Goal: Task Accomplishment & Management: Use online tool/utility

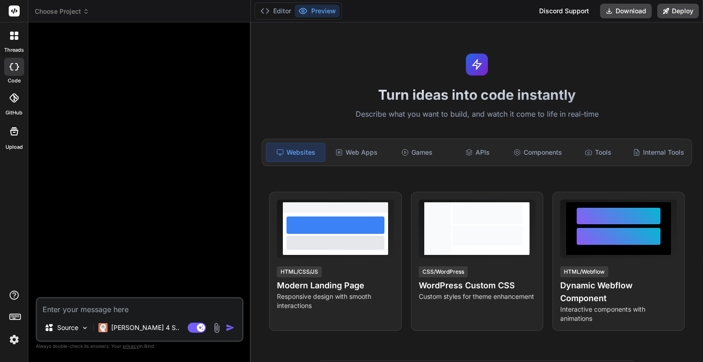
click at [13, 13] on icon at bounding box center [14, 10] width 7 height 5
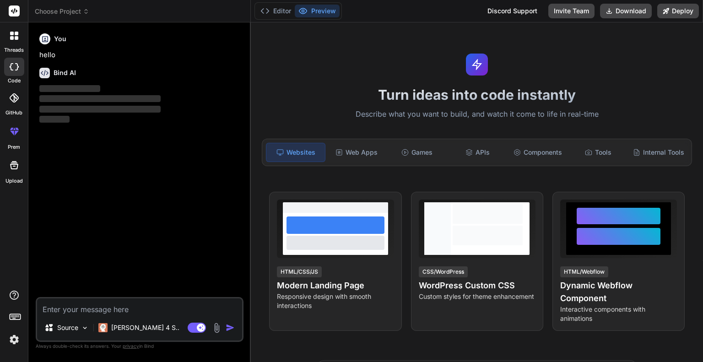
type textarea "x"
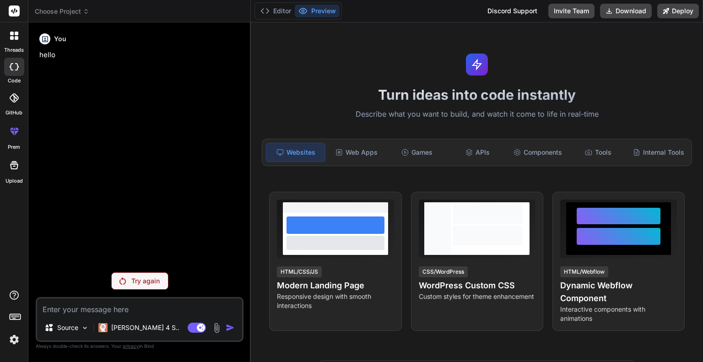
click at [90, 7] on div "Choose Project" at bounding box center [139, 11] width 209 height 9
click at [81, 11] on span "Choose Project" at bounding box center [62, 11] width 54 height 9
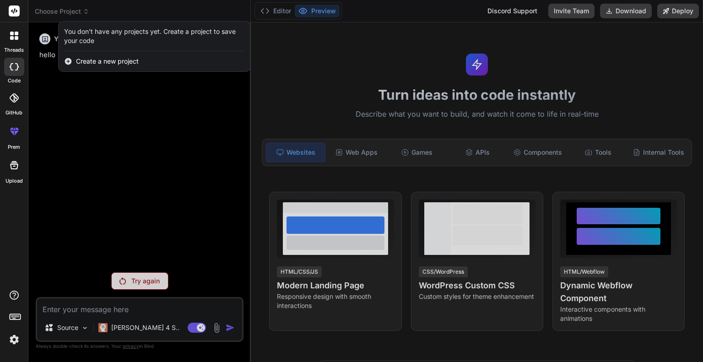
click at [107, 63] on span "Create a new project" at bounding box center [107, 61] width 63 height 9
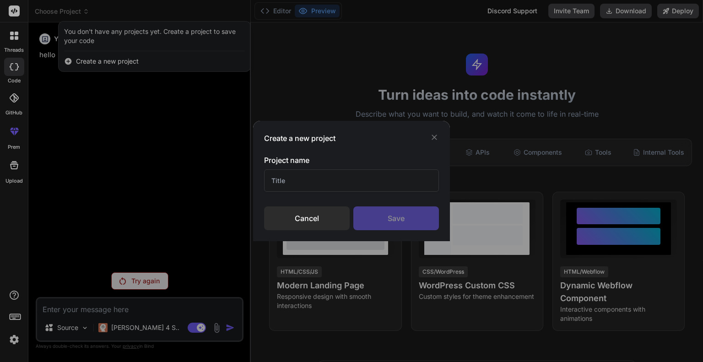
click at [342, 175] on input "text" at bounding box center [351, 180] width 175 height 22
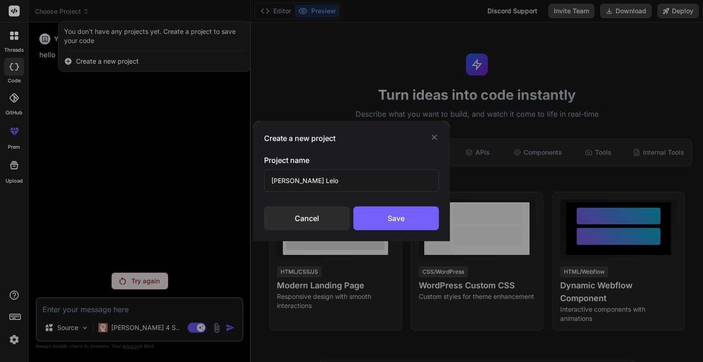
type input "Lund Lelo"
click at [437, 230] on div "Cancel Save" at bounding box center [351, 218] width 175 height 24
click at [427, 221] on div "Save" at bounding box center [396, 218] width 86 height 24
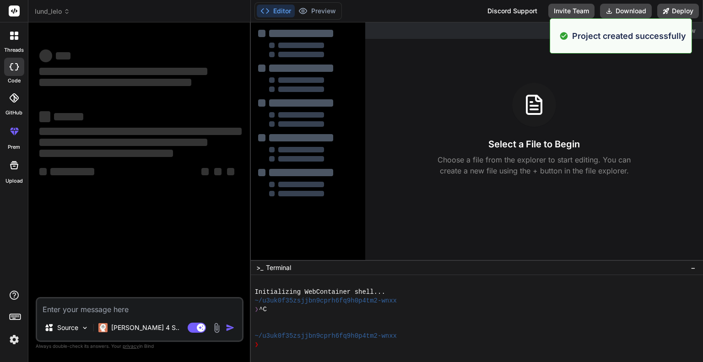
type textarea "x"
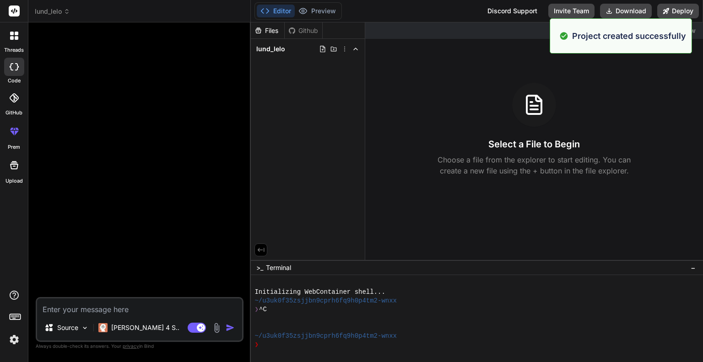
click at [546, 171] on p "Choose a file from the explorer to start editing. You can create a new file usi…" at bounding box center [534, 165] width 205 height 22
click at [428, 130] on div "Select a File to Begin Choose a file from the explorer to start editing. You ca…" at bounding box center [534, 129] width 338 height 93
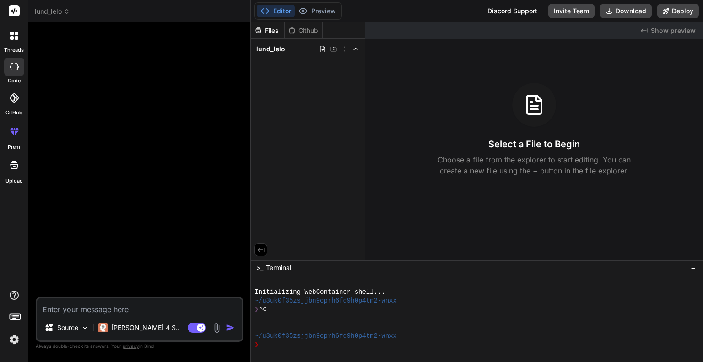
click at [157, 312] on textarea at bounding box center [139, 306] width 205 height 16
paste textarea "Lorem i dolorsitam cons adipi eli sed doe **Tempo** — i Utl E-dolor magnaal eni…"
type textarea "Lorem i dolorsitam cons adipi eli sed doe **Tempo** — i Utl E-dolor magnaal eni…"
type textarea "x"
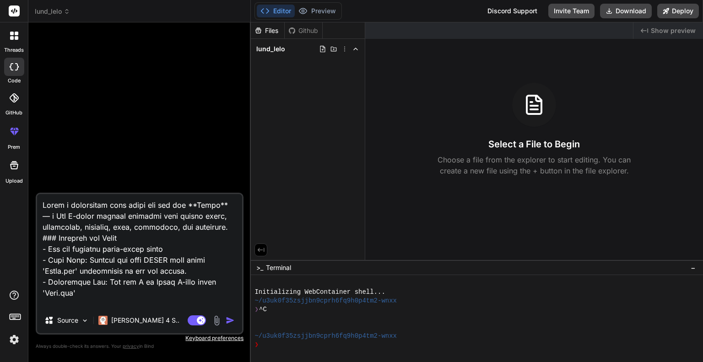
scroll to position [1110, 0]
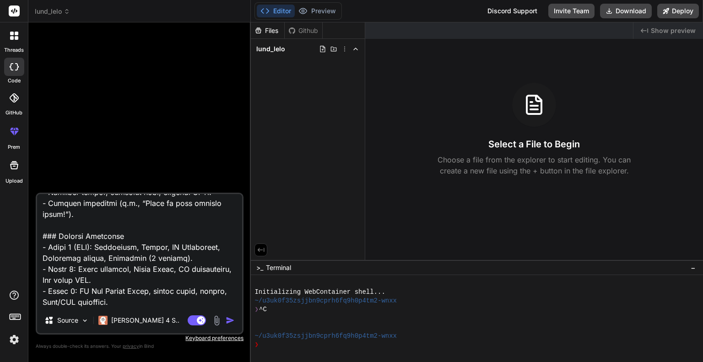
type textarea "Lorem i dolorsitam cons adipi eli sed doe **Tempo** — i Utl E-dolor magnaal eni…"
click at [217, 324] on img at bounding box center [216, 320] width 11 height 11
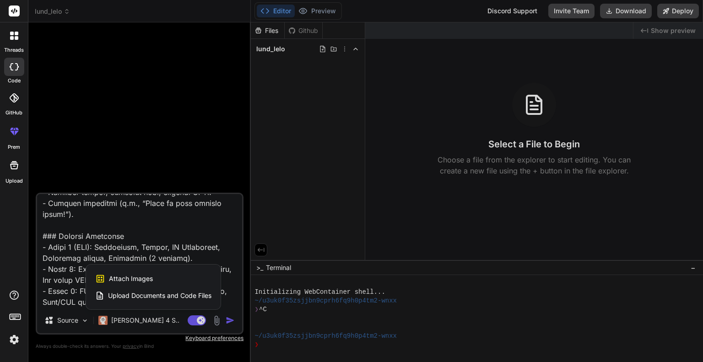
click at [155, 276] on div "Attach Images Image attachments are only supported in Claude and Gemini models." at bounding box center [153, 278] width 116 height 17
type textarea "x"
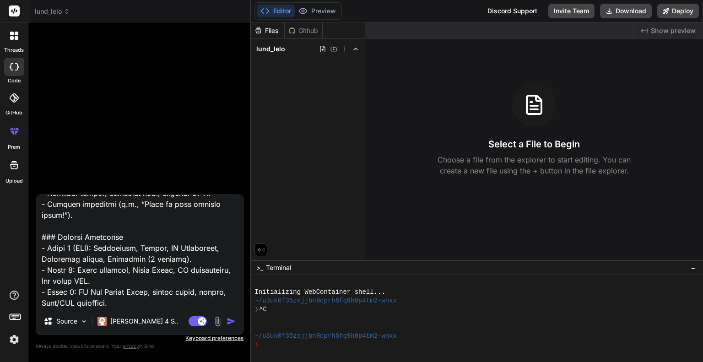
type input "C:\fakepath\Logo.png"
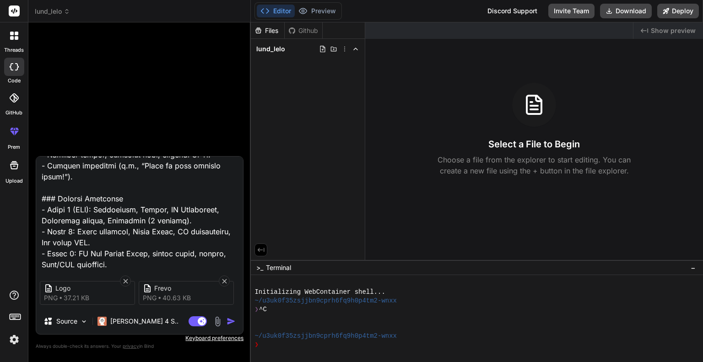
click at [159, 261] on textarea at bounding box center [139, 214] width 207 height 114
click at [230, 318] on img "button" at bounding box center [231, 321] width 9 height 9
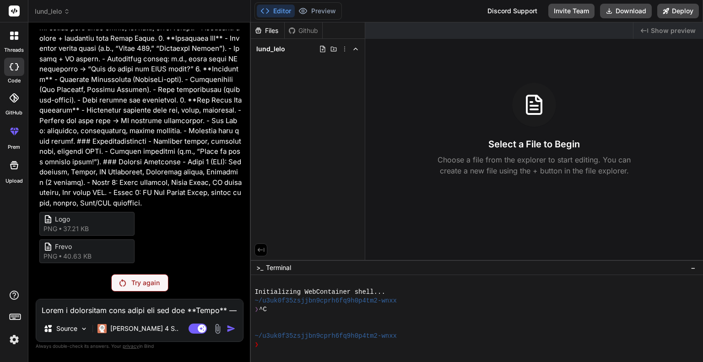
scroll to position [428, 0]
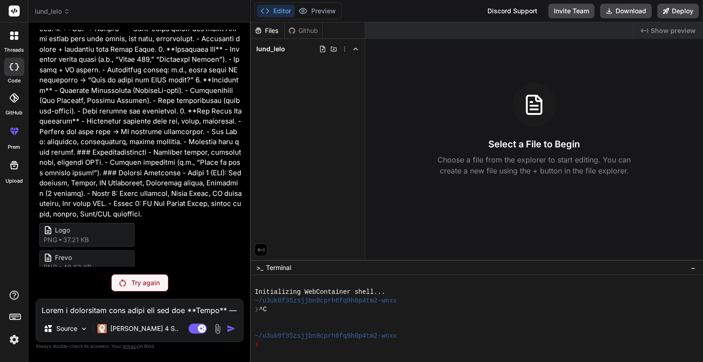
click at [147, 276] on div "Try again" at bounding box center [139, 282] width 57 height 17
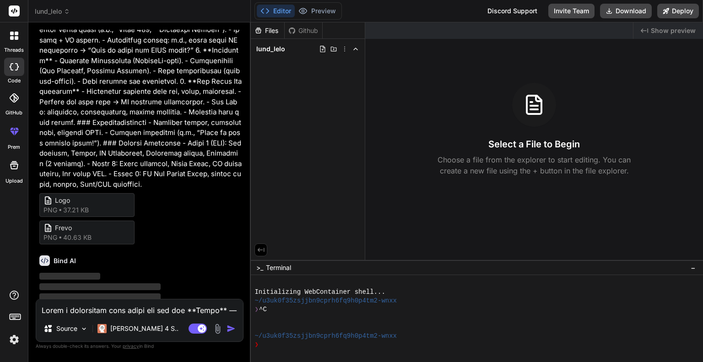
scroll to position [460, 0]
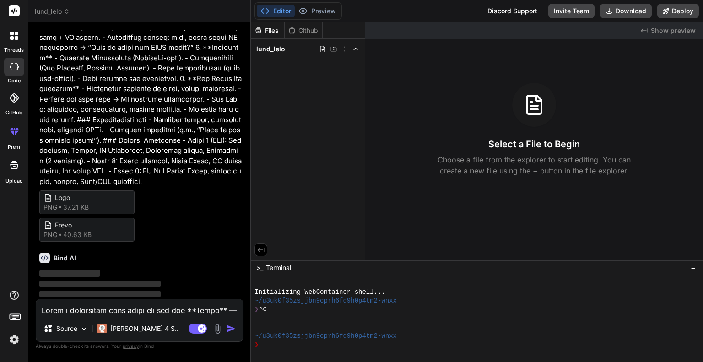
type textarea "x"
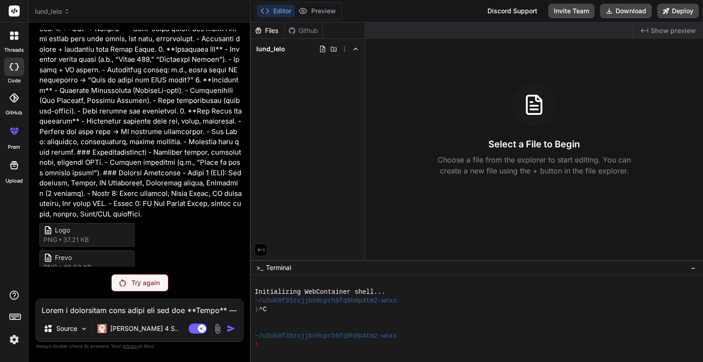
click at [15, 14] on rect at bounding box center [14, 10] width 11 height 11
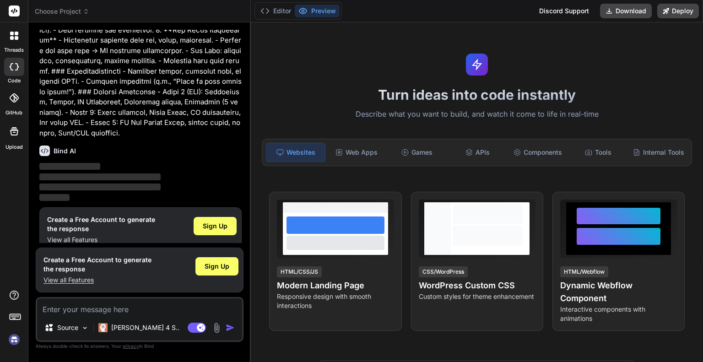
scroll to position [511, 0]
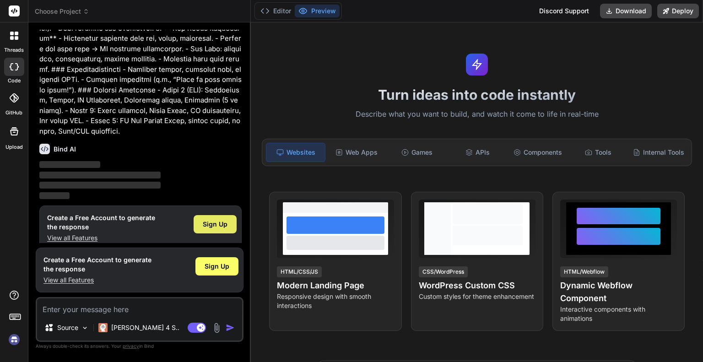
click at [214, 218] on div "Sign Up" at bounding box center [215, 224] width 43 height 18
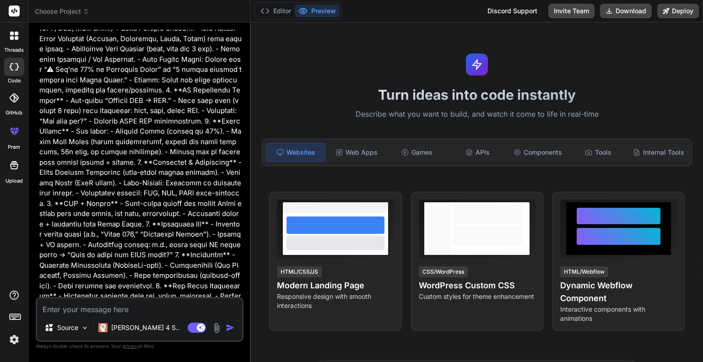
scroll to position [403, 0]
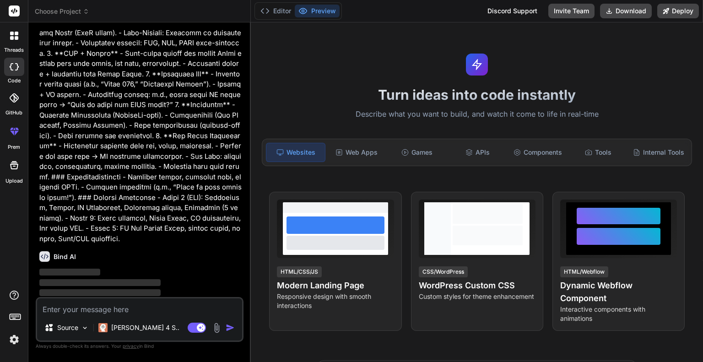
click at [167, 305] on textarea at bounding box center [139, 306] width 205 height 16
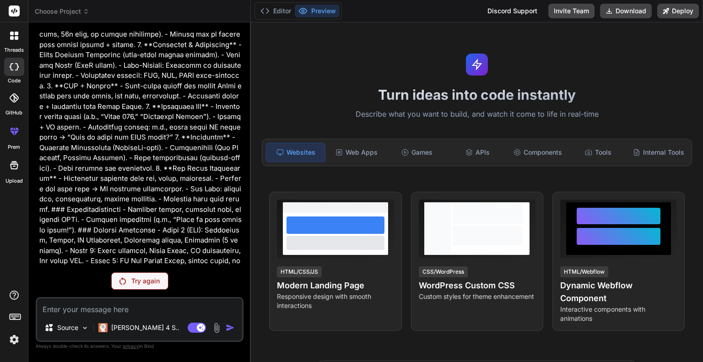
click at [145, 282] on p "Try again" at bounding box center [145, 280] width 28 height 9
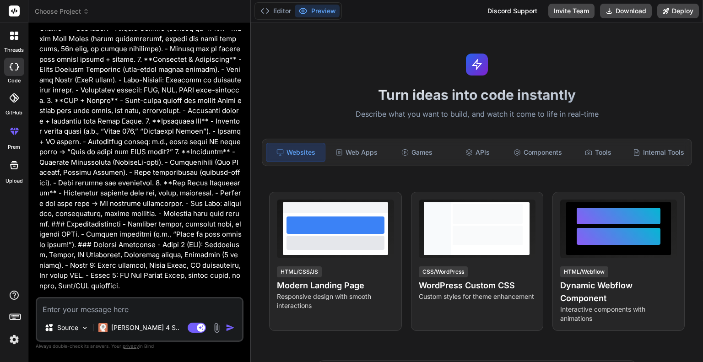
scroll to position [403, 0]
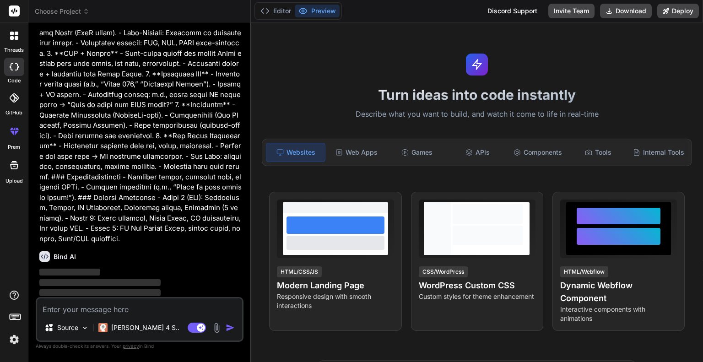
type textarea "x"
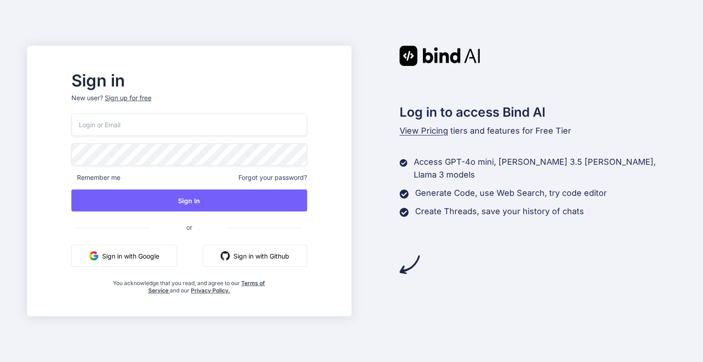
click at [238, 130] on input "email" at bounding box center [189, 125] width 236 height 22
click at [152, 97] on div "Sign up for free" at bounding box center [128, 97] width 47 height 9
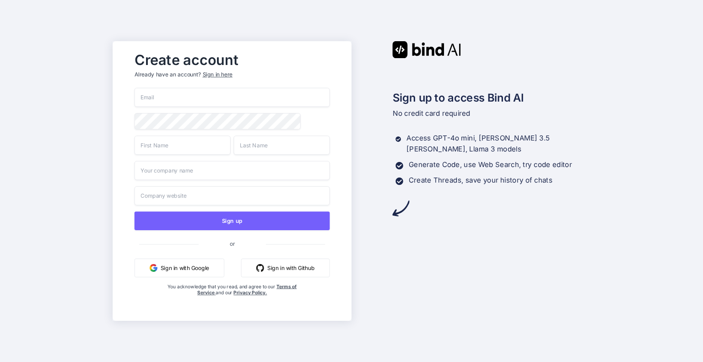
click at [211, 96] on input "email" at bounding box center [231, 97] width 195 height 19
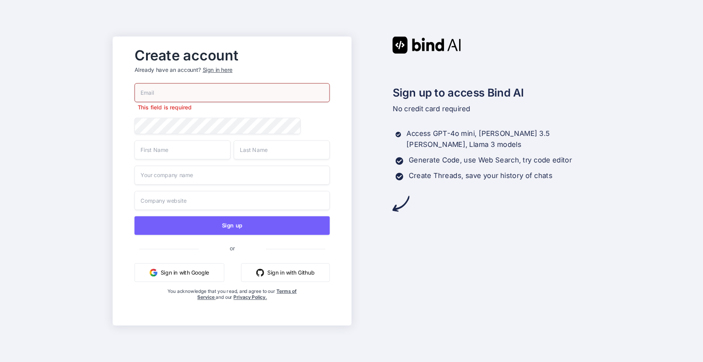
click at [250, 101] on div at bounding box center [231, 92] width 195 height 19
click at [244, 90] on input "email" at bounding box center [231, 92] width 195 height 19
paste input "Build a responsive full stack web app for **Frevo** — a Gen Z-first fintech pla…"
type input "Build a responsive full stack web app for **Frevo** — a Gen Z-first fintech pla…"
click at [278, 96] on input "email" at bounding box center [231, 92] width 195 height 19
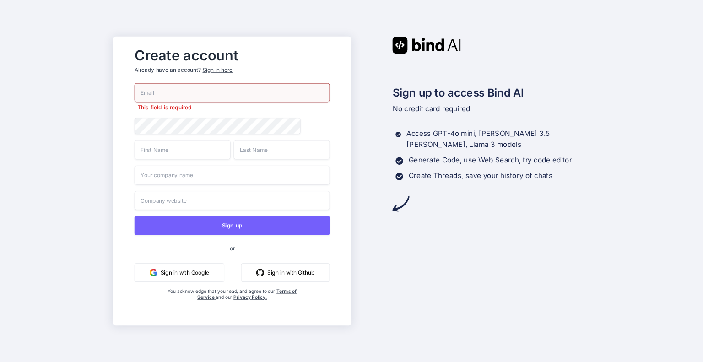
paste input "hatocok636@dotxan.com"
type input "hatocok636@dotxan.com"
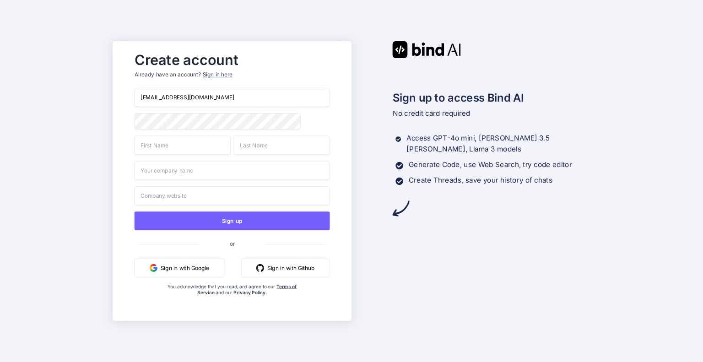
click at [197, 145] on input "text" at bounding box center [182, 144] width 96 height 19
type input "Chod"
click at [270, 150] on input "text" at bounding box center [281, 144] width 96 height 19
type input "Bhen"
click at [295, 175] on input "text" at bounding box center [231, 170] width 195 height 19
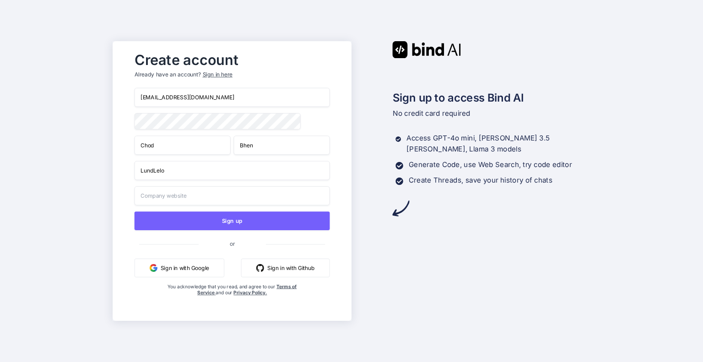
type input "LundLelo"
click at [304, 195] on input "text" at bounding box center [231, 195] width 195 height 19
type input "nahi ha"
click at [303, 173] on input "LundLelo" at bounding box center [231, 170] width 195 height 19
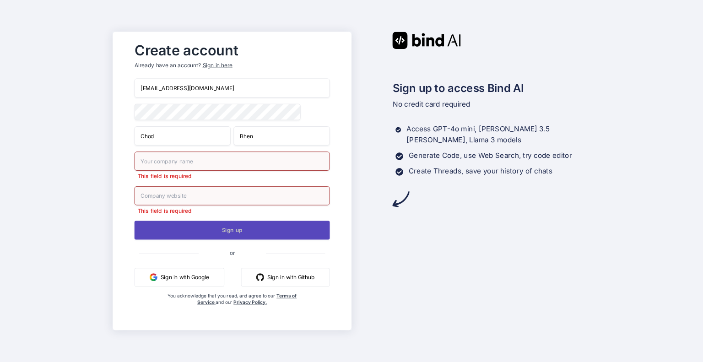
click at [283, 226] on button "Sign up" at bounding box center [231, 230] width 195 height 19
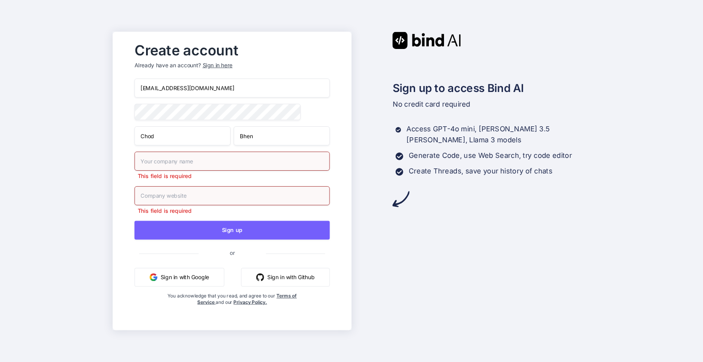
click at [251, 159] on input "text" at bounding box center [231, 161] width 195 height 19
type input "LundLelo"
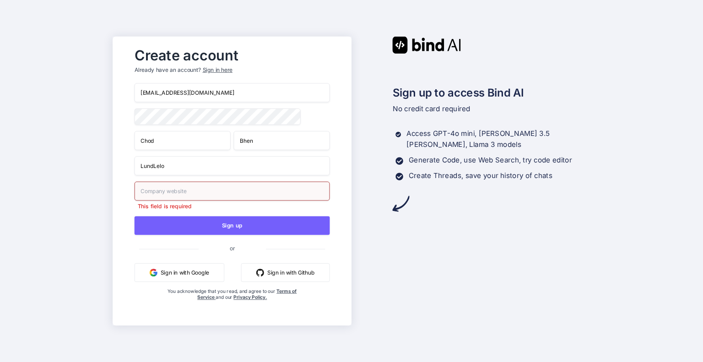
drag, startPoint x: 249, startPoint y: 186, endPoint x: 254, endPoint y: 191, distance: 7.8
click at [254, 190] on div "hatocok636@dotxan.com Chod Bhen LundLelo This field is required Sign up or Sign…" at bounding box center [231, 201] width 195 height 236
click at [254, 191] on input "text" at bounding box center [231, 191] width 195 height 19
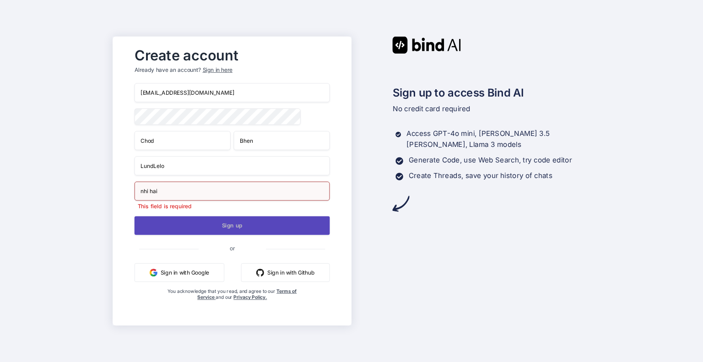
type input "nhi hai"
click at [263, 222] on button "Sign up" at bounding box center [231, 225] width 195 height 19
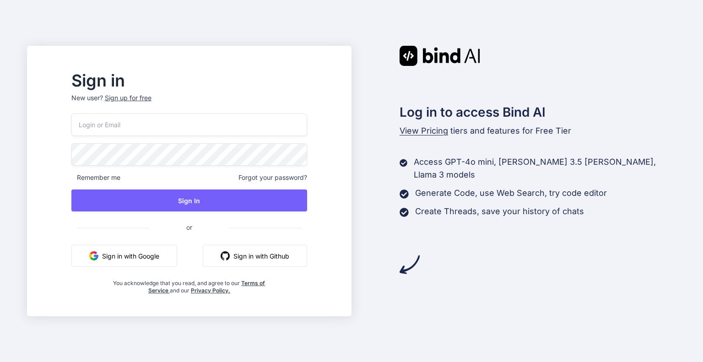
click at [307, 121] on input "email" at bounding box center [189, 125] width 236 height 22
paste input "[EMAIL_ADDRESS][DOMAIN_NAME]"
type input "[EMAIL_ADDRESS][DOMAIN_NAME]"
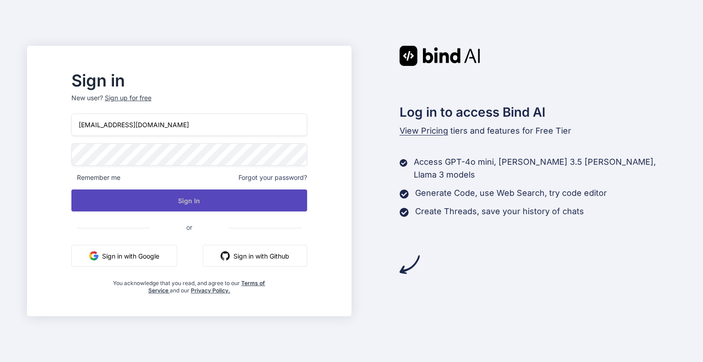
click at [287, 198] on button "Sign In" at bounding box center [189, 200] width 236 height 22
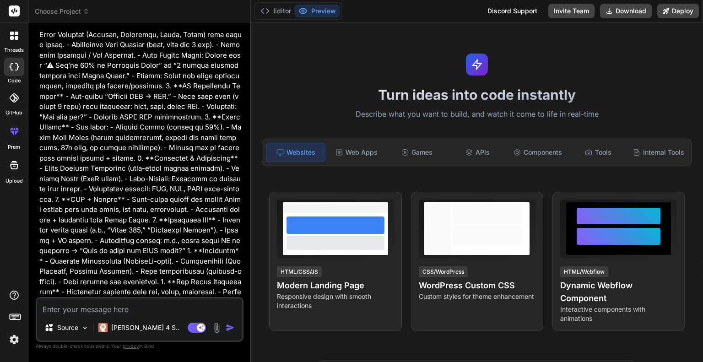
scroll to position [403, 0]
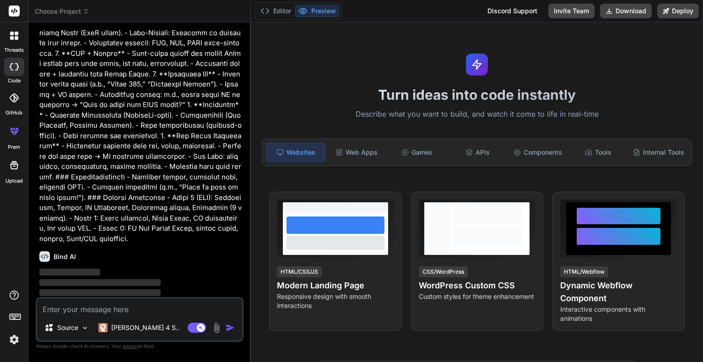
click at [174, 311] on textarea at bounding box center [139, 306] width 205 height 16
type textarea "x"
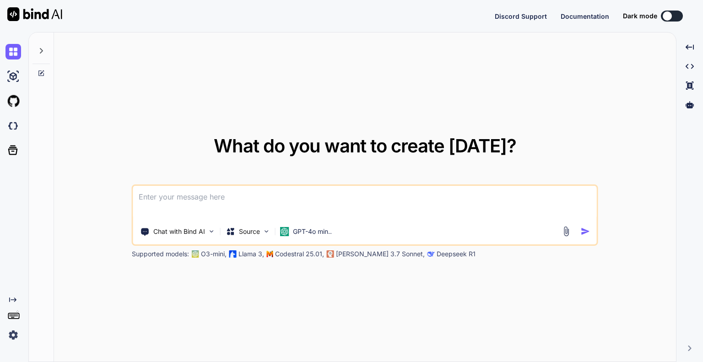
click at [370, 197] on textarea at bounding box center [365, 203] width 464 height 34
click at [370, 196] on textarea at bounding box center [365, 203] width 464 height 34
type textarea "x"
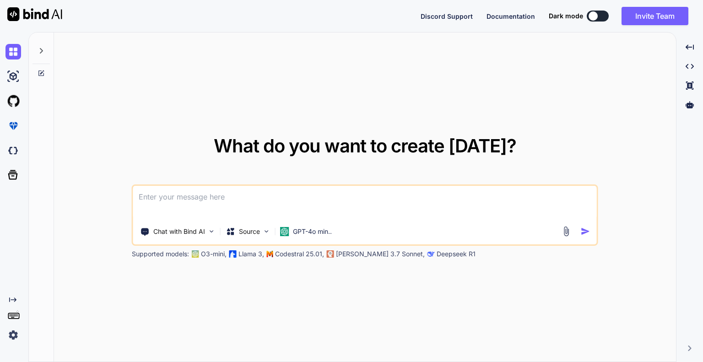
type textarea "Lorem i dolorsitam cons adipi eli sed doe **Tempo** — i Utl E-dolor magnaal eni…"
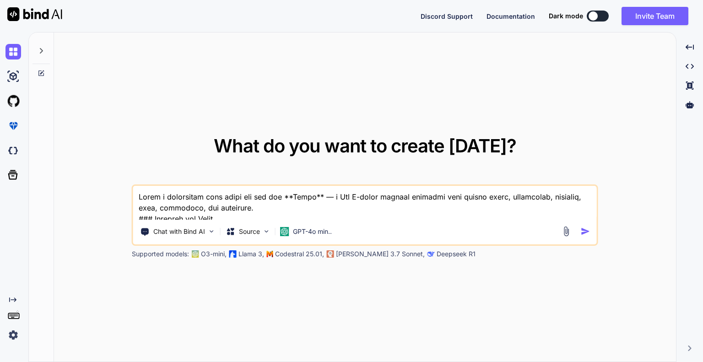
scroll to position [780, 0]
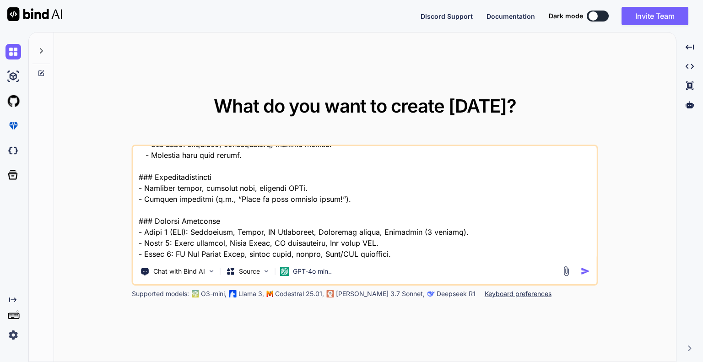
type textarea "x"
type textarea "Lorem i dolorsitam cons adipi eli sed doe **Tempo** — i Utl E-dolor magnaal eni…"
click at [563, 274] on img at bounding box center [566, 271] width 11 height 11
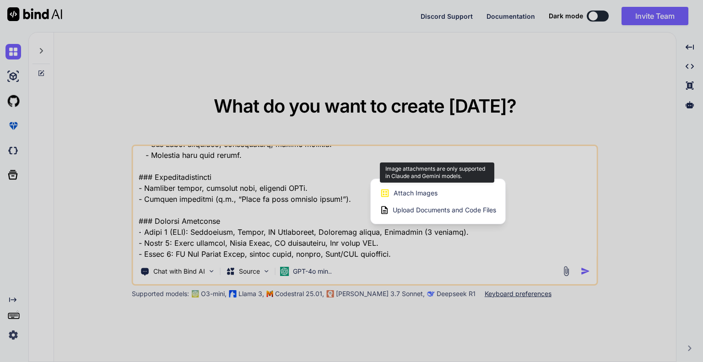
click at [448, 200] on div "Attach Images Image attachments are only supported in Claude and Gemini models." at bounding box center [438, 192] width 116 height 17
click at [446, 196] on div "Attach Images Image attachments are only supported in Claude and Gemini models." at bounding box center [438, 192] width 116 height 17
click at [441, 190] on div "Attach Images Image attachments are only supported in Claude and Gemini models." at bounding box center [438, 192] width 116 height 17
click at [420, 194] on span "Attach Images" at bounding box center [416, 193] width 44 height 9
click at [427, 186] on div "Attach Images Image attachments are only supported in Claude and Gemini models." at bounding box center [438, 192] width 116 height 17
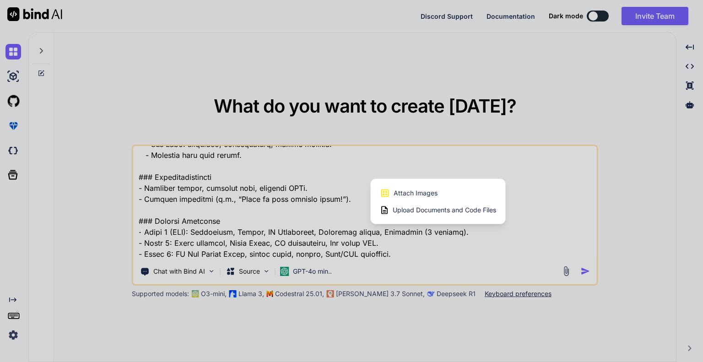
click at [476, 240] on div at bounding box center [351, 181] width 703 height 362
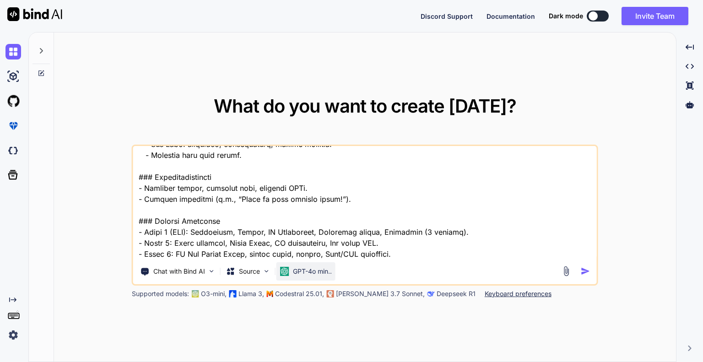
click at [297, 272] on p "GPT-4o min.." at bounding box center [312, 271] width 39 height 9
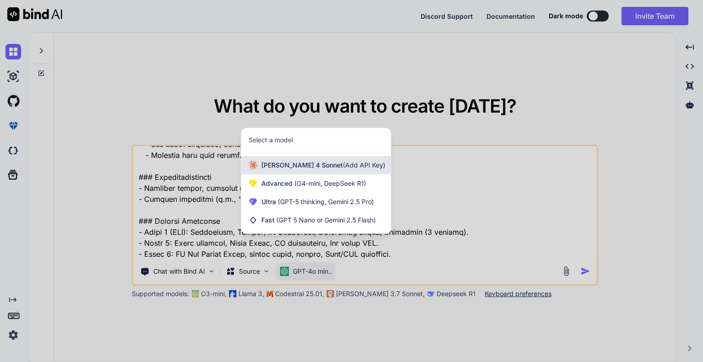
click at [288, 168] on span "Claude 4 Sonnet (Add API Key)" at bounding box center [323, 165] width 124 height 9
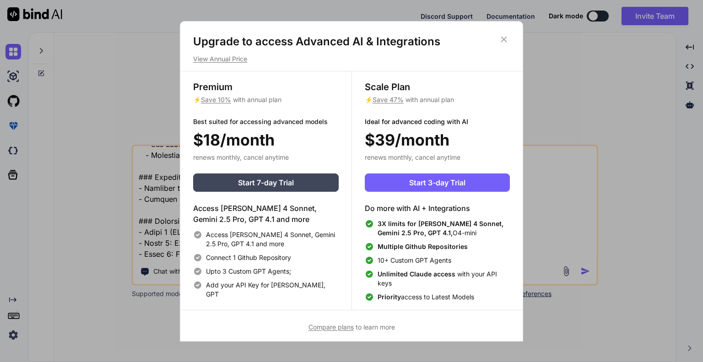
click at [499, 42] on icon at bounding box center [504, 39] width 10 height 10
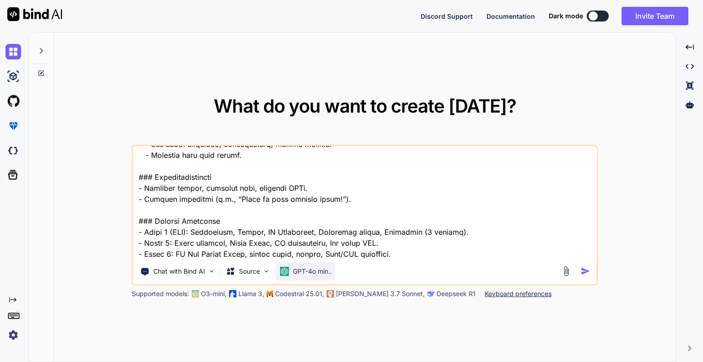
click at [309, 274] on p "GPT-4o min.." at bounding box center [312, 271] width 39 height 9
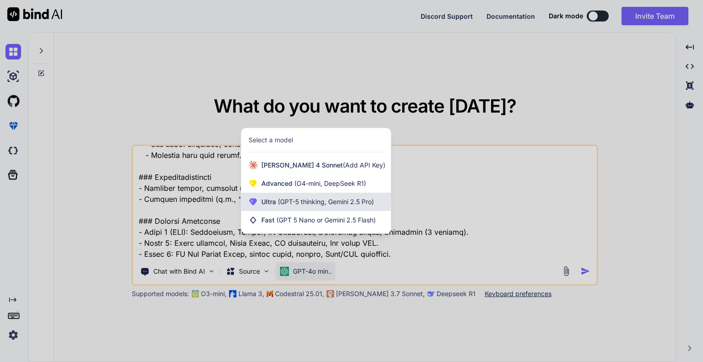
click at [303, 201] on span "(GPT-5 thinking, Gemini 2.5 Pro)" at bounding box center [325, 202] width 98 height 8
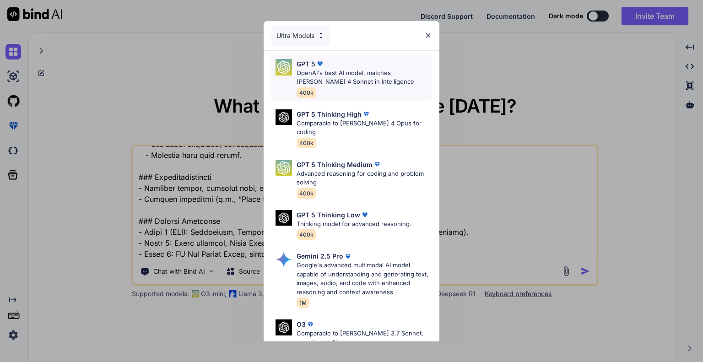
click at [390, 70] on p "OpenAI's best AI model, matches Claude 4 Sonnet in Intelligence" at bounding box center [364, 78] width 135 height 18
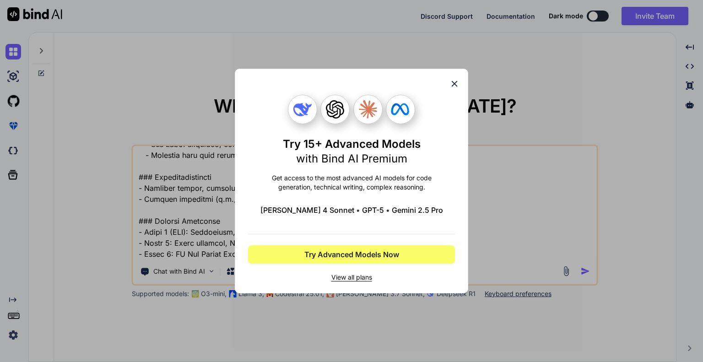
click at [448, 86] on div "Try 15+ Advanced Models with Bind AI Premium Get access to the most advanced AI…" at bounding box center [351, 181] width 207 height 224
click at [452, 90] on div "Try 15+ Advanced Models with Bind AI Premium Get access to the most advanced AI…" at bounding box center [351, 181] width 207 height 224
click at [443, 81] on div "Try 15+ Advanced Models with Bind AI Premium Get access to the most advanced AI…" at bounding box center [351, 181] width 207 height 224
click at [450, 82] on icon at bounding box center [454, 84] width 10 height 10
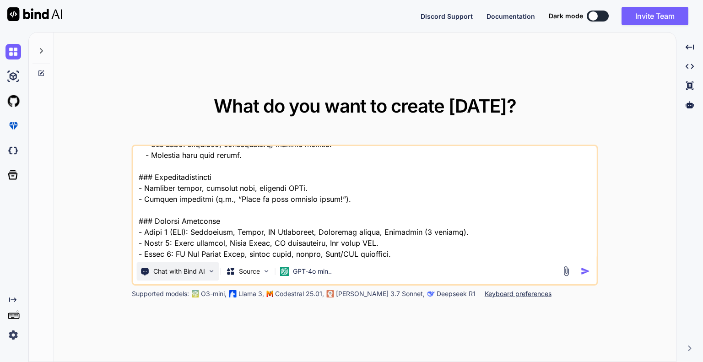
click at [210, 276] on div "Chat with Bind AI" at bounding box center [178, 271] width 82 height 18
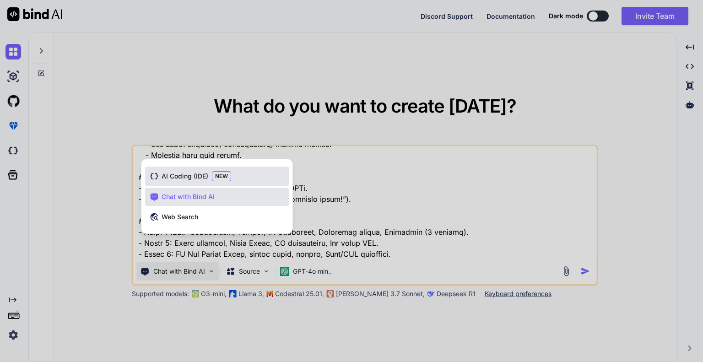
click at [198, 178] on span "AI Coding (IDE)" at bounding box center [185, 176] width 47 height 9
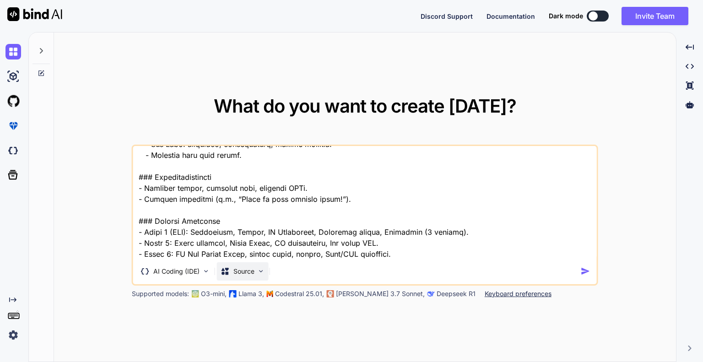
click at [243, 276] on p "Source" at bounding box center [243, 271] width 21 height 9
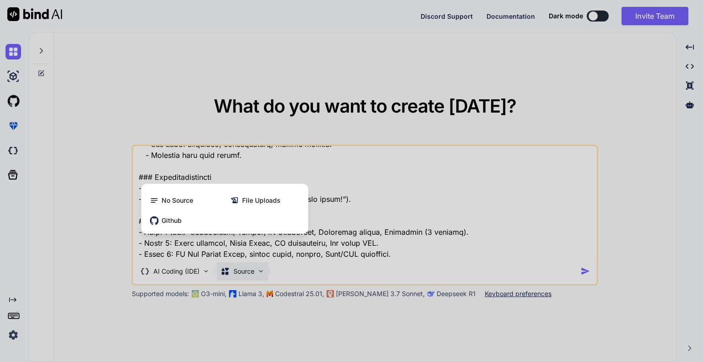
click at [243, 276] on div at bounding box center [351, 181] width 703 height 362
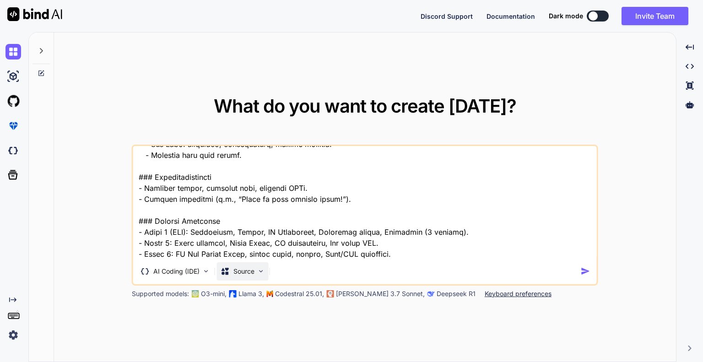
click at [252, 271] on p "Source" at bounding box center [243, 271] width 21 height 9
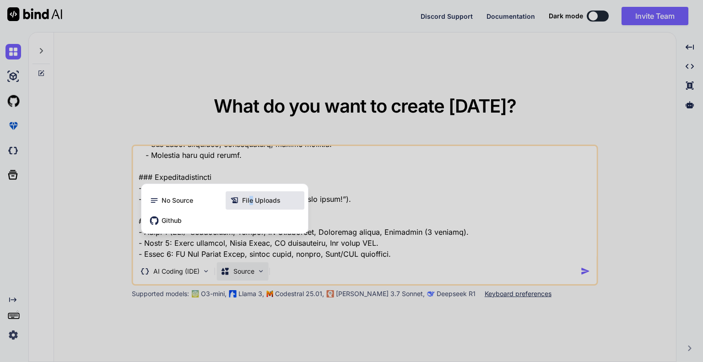
click at [251, 197] on span "File Uploads" at bounding box center [261, 200] width 38 height 9
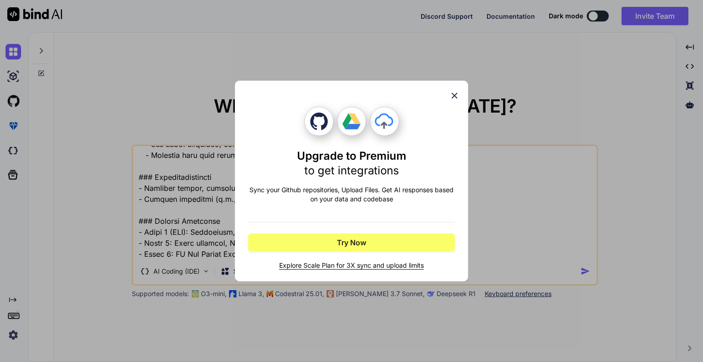
click at [451, 100] on icon at bounding box center [454, 96] width 10 height 10
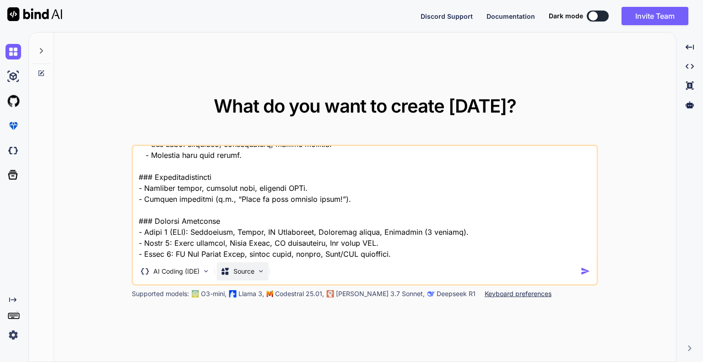
click at [242, 270] on p "Source" at bounding box center [243, 271] width 21 height 9
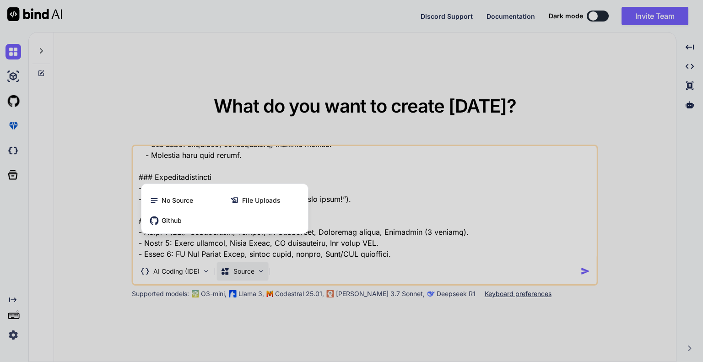
click at [487, 263] on div at bounding box center [351, 181] width 703 height 362
type textarea "x"
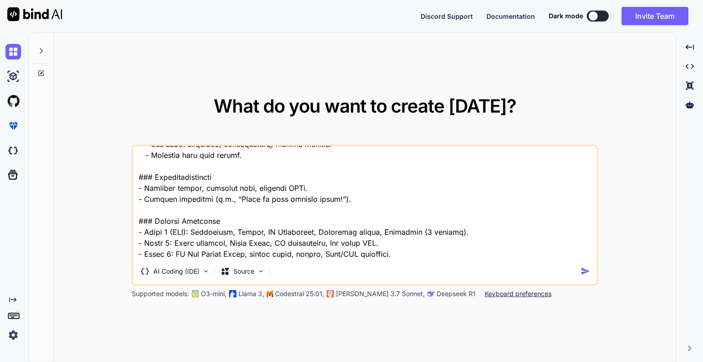
click at [583, 271] on img "button" at bounding box center [586, 271] width 10 height 10
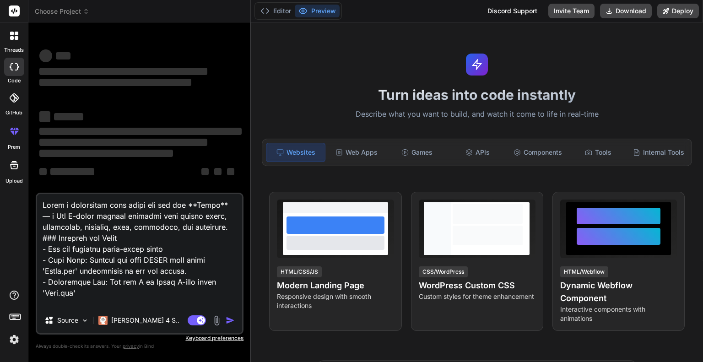
click at [213, 320] on img at bounding box center [216, 320] width 11 height 11
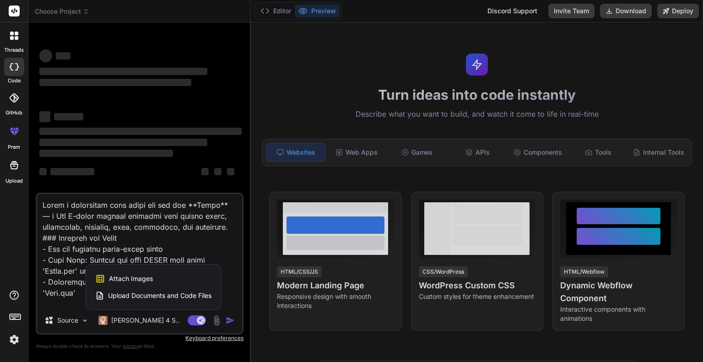
click at [176, 289] on div "Upload Documents and Code Files" at bounding box center [153, 295] width 116 height 16
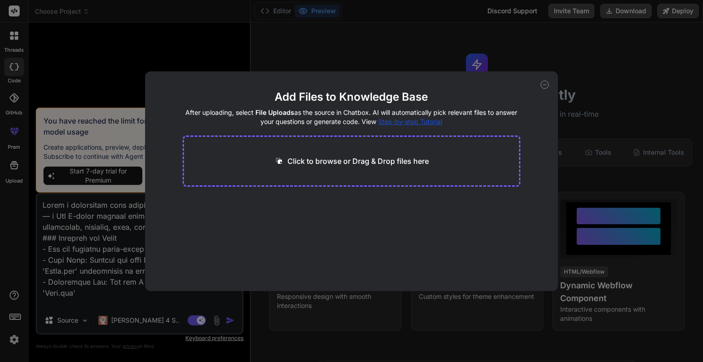
click at [552, 78] on div "Add Files to Knowledge Base After uploading, select File Uploads as the source …" at bounding box center [351, 181] width 413 height 220
click at [546, 82] on icon at bounding box center [545, 85] width 8 height 8
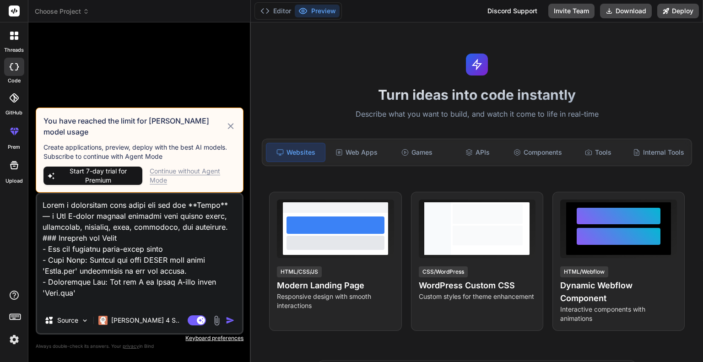
click at [231, 131] on icon at bounding box center [231, 126] width 11 height 11
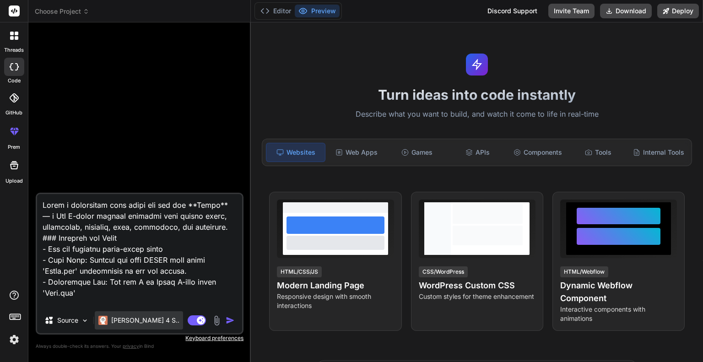
click at [143, 323] on p "[PERSON_NAME] 4 S.." at bounding box center [145, 320] width 68 height 9
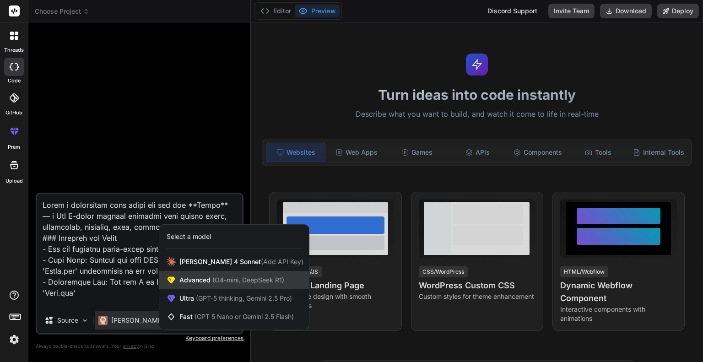
click at [222, 282] on span "(O4-mini, DeepSeek R1)" at bounding box center [248, 280] width 74 height 8
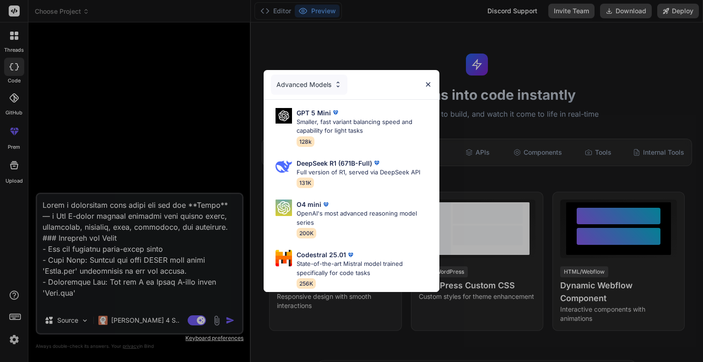
click at [428, 81] on img at bounding box center [428, 85] width 8 height 8
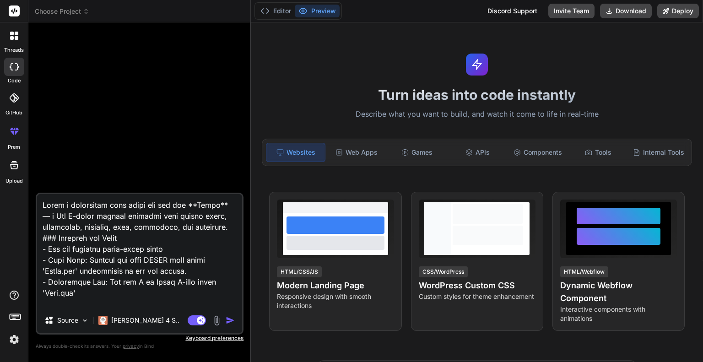
click at [231, 320] on img "button" at bounding box center [230, 320] width 9 height 9
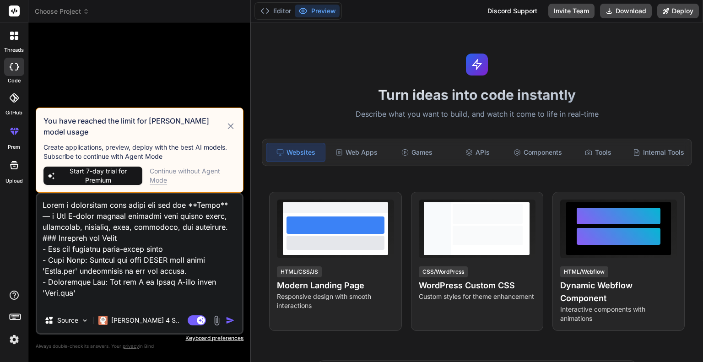
click at [139, 252] on textarea at bounding box center [139, 251] width 205 height 114
click at [12, 180] on label "Upload" at bounding box center [13, 181] width 17 height 8
type textarea "x"
